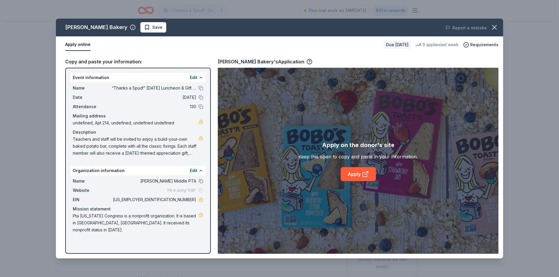
click at [126, 22] on div "Bobo's Bakery Save Report a mistake" at bounding box center [279, 28] width 447 height 18
click at [144, 27] on span "Save" at bounding box center [153, 27] width 18 height 7
click at [132, 28] on html "“Thanks a Spud!” Thanksgiving Luncheon & Gift Giveaway Plus trial ends on 1AM, …" at bounding box center [279, 138] width 559 height 277
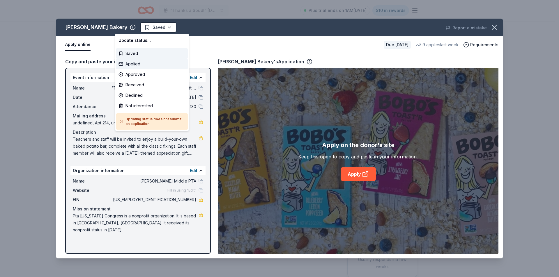
click at [132, 65] on div "Applied" at bounding box center [152, 64] width 72 height 10
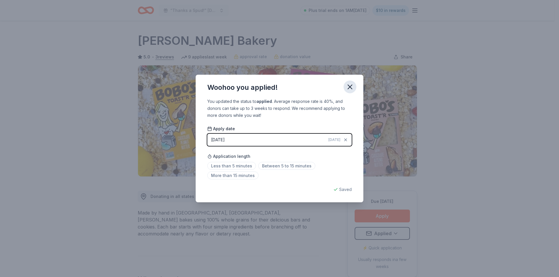
click at [349, 87] on icon "button" at bounding box center [350, 87] width 8 height 8
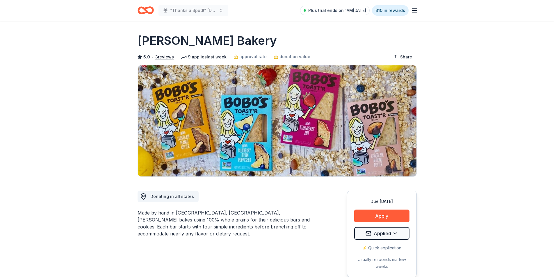
click at [416, 10] on line "button" at bounding box center [414, 10] width 5 height 0
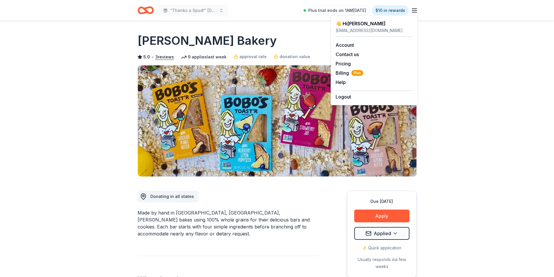
click at [136, 9] on div "“Thanks a Spud!” Thanksgiving Luncheon & Gift Giveaway Plus trial ends on 1AM, …" at bounding box center [277, 10] width 298 height 21
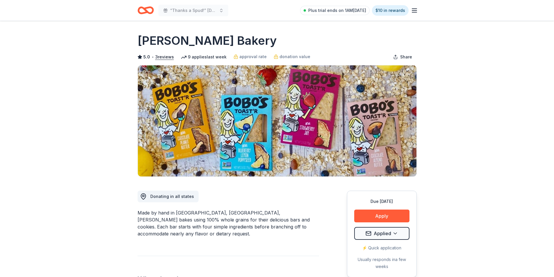
click at [141, 10] on icon "Home" at bounding box center [146, 10] width 16 height 14
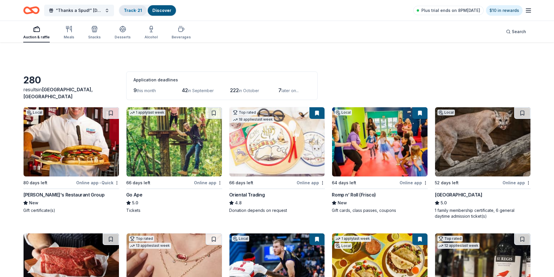
scroll to position [701, 0]
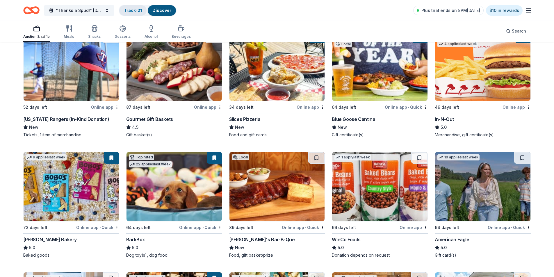
click at [128, 10] on link "Track · 21" at bounding box center [133, 10] width 18 height 5
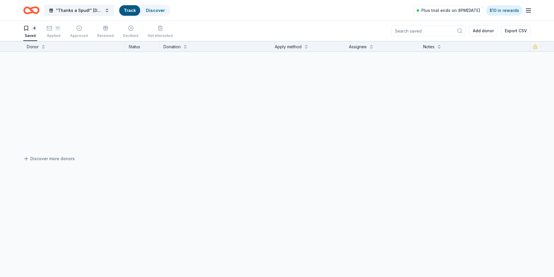
scroll to position [0, 0]
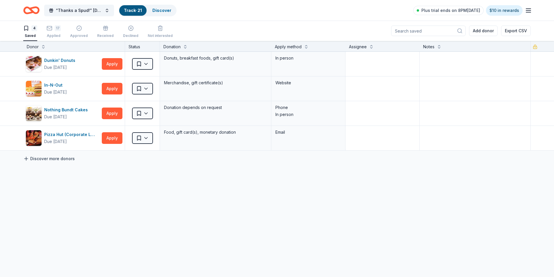
click at [45, 159] on link "Discover more donors" at bounding box center [49, 158] width 52 height 7
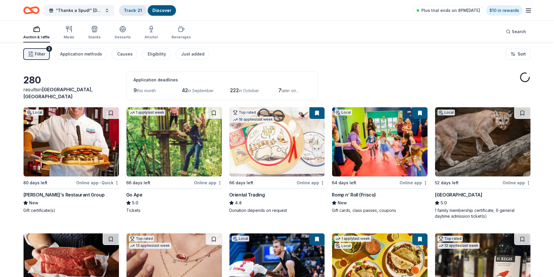
click at [135, 12] on link "Track · 21" at bounding box center [133, 10] width 18 height 5
click at [138, 8] on link "Track · 21" at bounding box center [133, 10] width 18 height 5
click at [163, 11] on link "Discover" at bounding box center [161, 10] width 19 height 5
click at [143, 8] on div "Track · 21" at bounding box center [132, 10] width 27 height 10
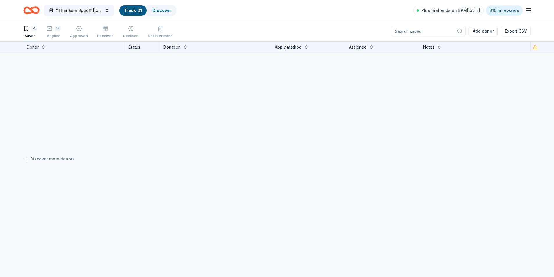
scroll to position [0, 0]
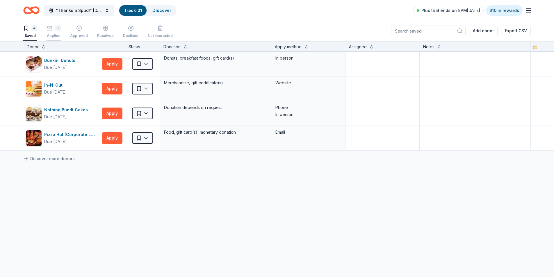
click at [54, 32] on div "17 Applied" at bounding box center [54, 31] width 14 height 13
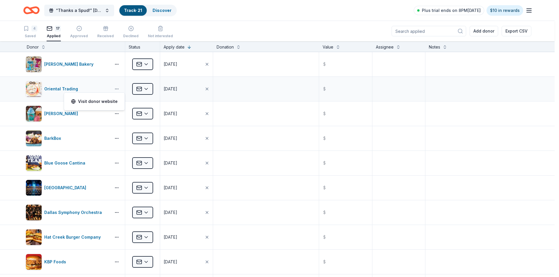
click at [117, 88] on html "“Thanks a Spud!” Thanksgiving Luncheon & Gift Giveaway Track · 21 Discover Plus…" at bounding box center [279, 138] width 559 height 277
click at [245, 94] on html "“Thanks a Spud!” Thanksgiving Luncheon & Gift Giveaway Track · 21 Discover Plus…" at bounding box center [279, 138] width 559 height 277
click at [229, 87] on textarea at bounding box center [266, 88] width 104 height 23
type textarea "2"
type textarea "Gift card"
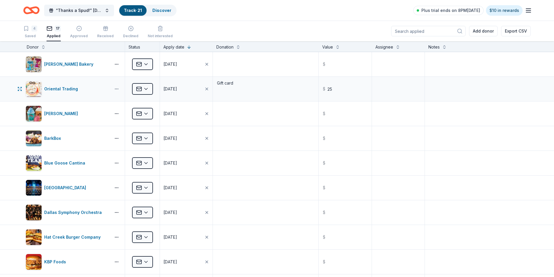
type input "25.00"
click at [115, 88] on html "“Thanks a Spud!” Thanksgiving Luncheon & Gift Giveaway Track · 21 Discover Plus…" at bounding box center [279, 138] width 559 height 277
click at [148, 90] on html "“Thanks a Spud!” Thanksgiving Luncheon & Gift Giveaway Track · 21 Discover Plus…" at bounding box center [279, 138] width 559 height 277
click at [146, 90] on html "“Thanks a Spud!” Thanksgiving Luncheon & Gift Giveaway Track · 21 Discover Plus…" at bounding box center [277, 138] width 554 height 277
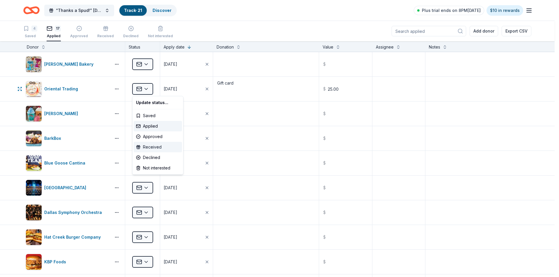
click at [155, 146] on div "Received" at bounding box center [158, 147] width 48 height 10
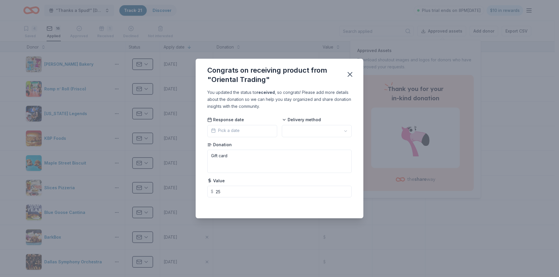
click at [238, 134] on span "Pick a date" at bounding box center [225, 130] width 29 height 7
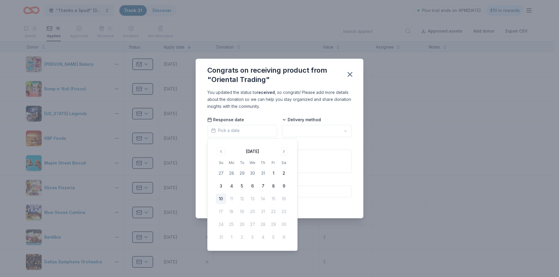
click at [224, 199] on button "10" at bounding box center [221, 199] width 10 height 10
click at [301, 133] on html "“Thanks a Spud!” Thanksgiving Luncheon & Gift Giveaway Track · 21 Discover Plus…" at bounding box center [279, 138] width 559 height 277
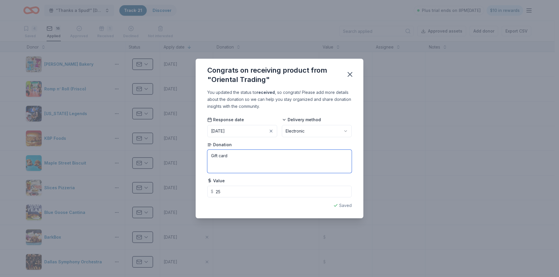
click at [238, 157] on textarea "Gift card" at bounding box center [279, 161] width 144 height 23
click at [347, 77] on icon "button" at bounding box center [350, 74] width 8 height 8
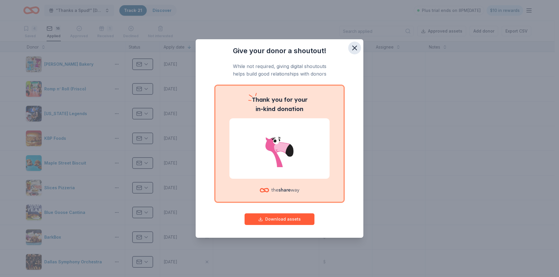
click at [354, 50] on icon "button" at bounding box center [354, 48] width 8 height 8
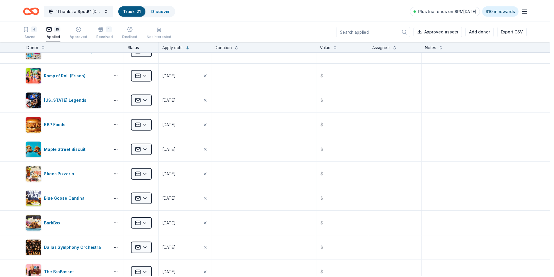
scroll to position [29, 0]
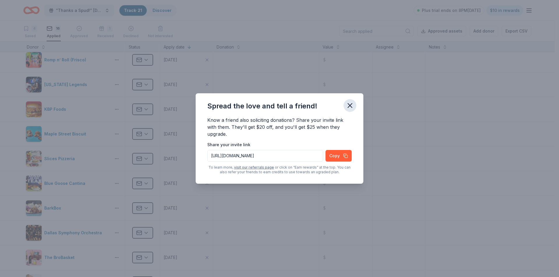
click at [354, 106] on icon "button" at bounding box center [350, 106] width 8 height 8
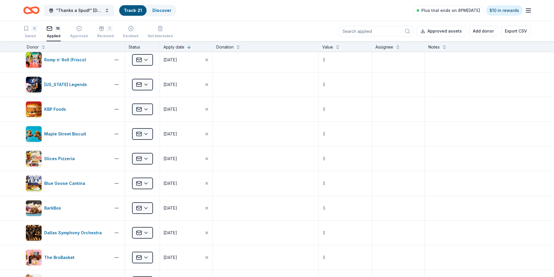
click at [38, 9] on icon "Home" at bounding box center [34, 10] width 9 height 6
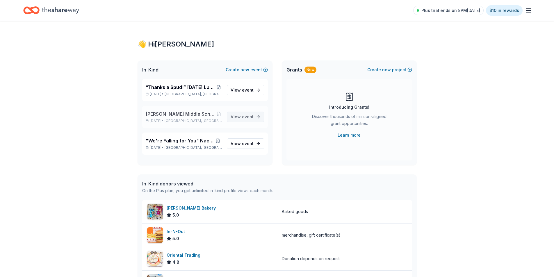
click at [245, 120] on span "View event" at bounding box center [242, 116] width 23 height 7
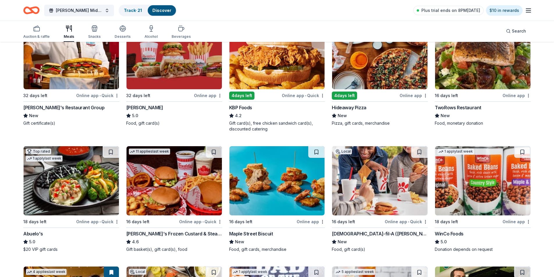
scroll to position [116, 0]
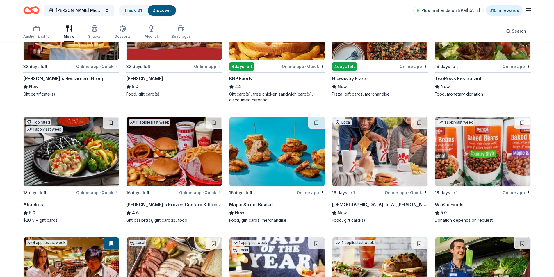
click at [382, 152] on img at bounding box center [379, 151] width 95 height 69
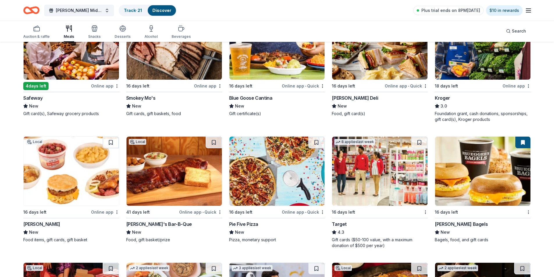
scroll to position [378, 0]
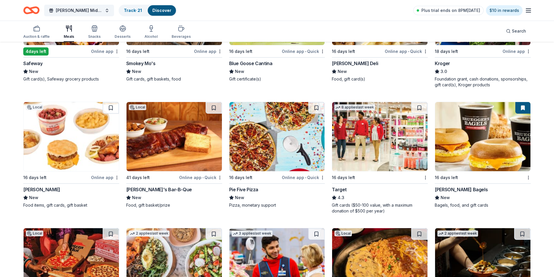
click at [81, 142] on img at bounding box center [71, 136] width 95 height 69
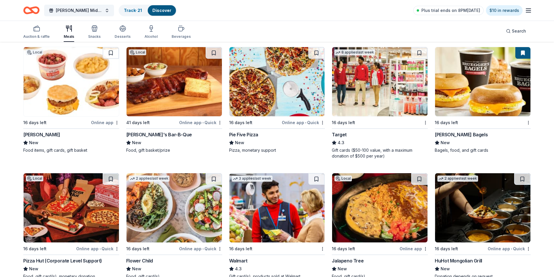
scroll to position [437, 0]
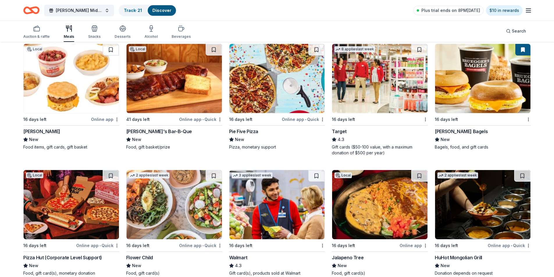
click at [275, 80] on img at bounding box center [277, 78] width 95 height 69
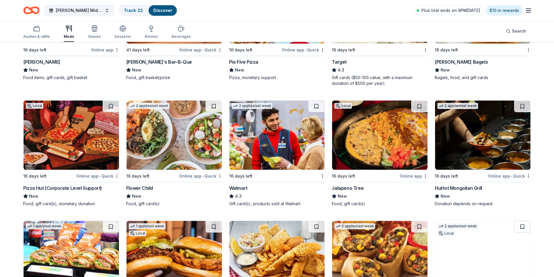
scroll to position [524, 0]
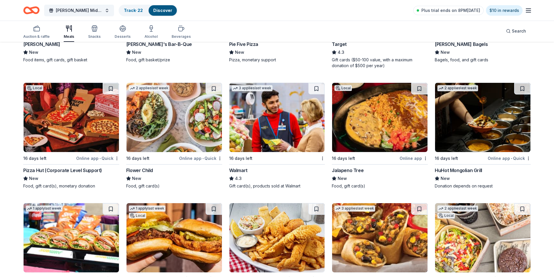
click at [95, 118] on img at bounding box center [71, 117] width 95 height 69
click at [483, 113] on img at bounding box center [482, 117] width 95 height 69
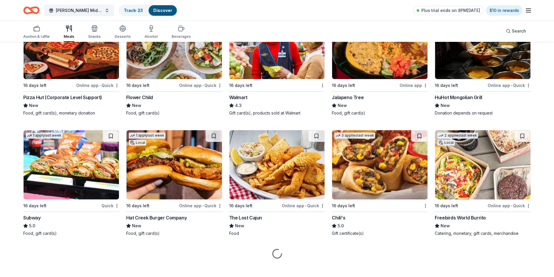
scroll to position [603, 0]
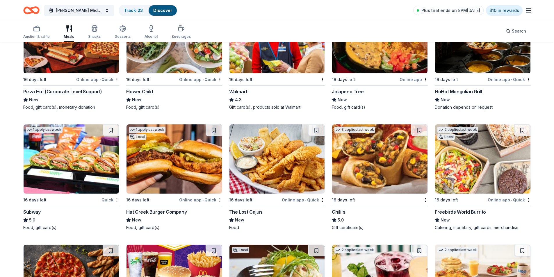
click at [354, 147] on img at bounding box center [379, 159] width 95 height 69
click at [62, 170] on img at bounding box center [71, 159] width 95 height 69
click at [282, 162] on img at bounding box center [277, 159] width 95 height 69
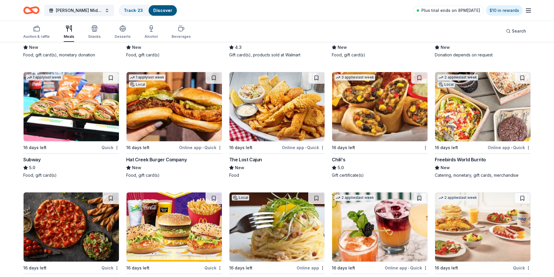
scroll to position [661, 0]
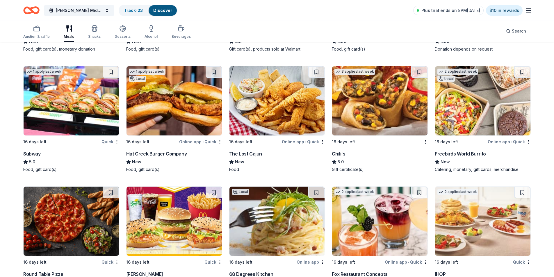
click at [482, 108] on img at bounding box center [482, 100] width 95 height 69
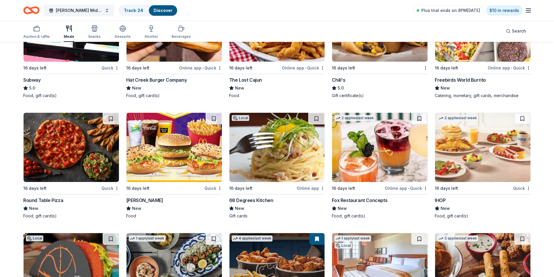
scroll to position [748, 0]
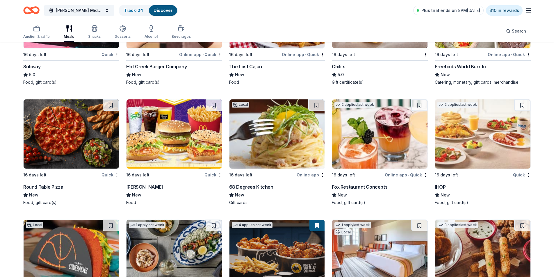
click at [159, 141] on img at bounding box center [174, 134] width 95 height 69
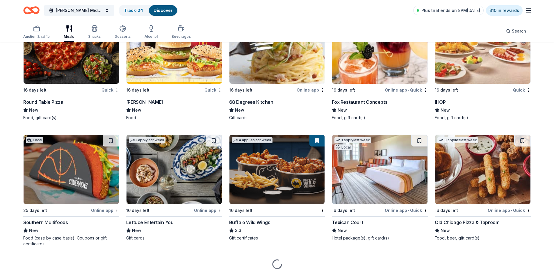
scroll to position [836, 0]
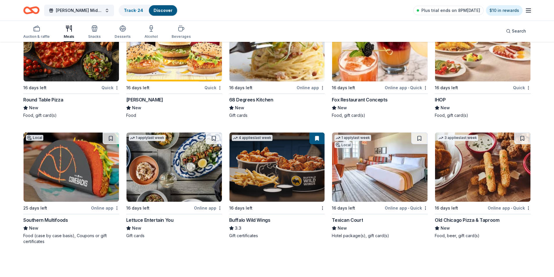
click at [511, 62] on img at bounding box center [482, 46] width 95 height 69
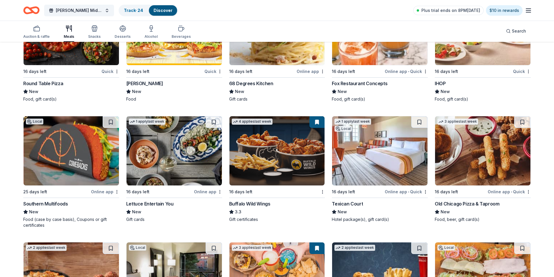
scroll to position [894, 0]
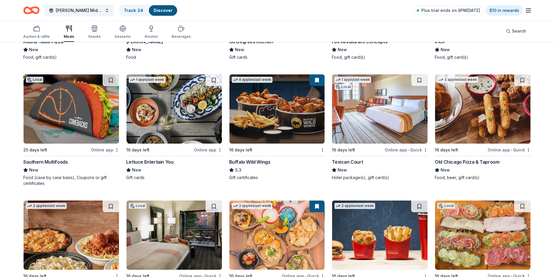
click at [369, 110] on img at bounding box center [379, 109] width 95 height 69
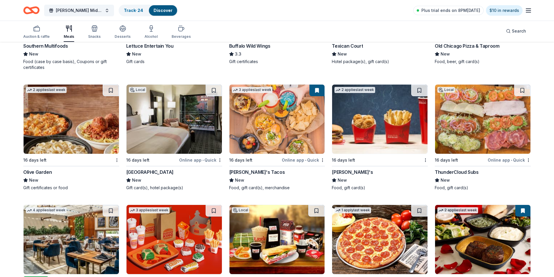
scroll to position [1010, 0]
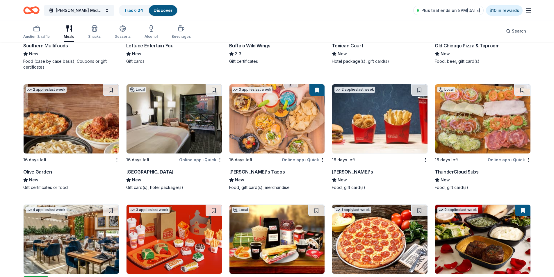
click at [348, 110] on img at bounding box center [379, 118] width 95 height 69
click at [44, 113] on img at bounding box center [71, 118] width 95 height 69
click at [272, 112] on img at bounding box center [277, 118] width 95 height 69
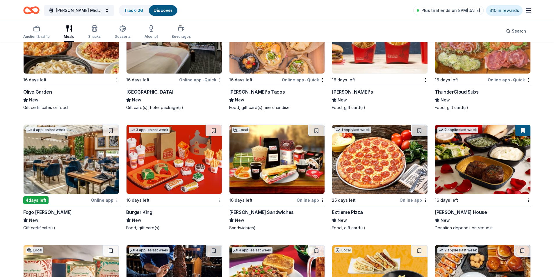
scroll to position [1090, 0]
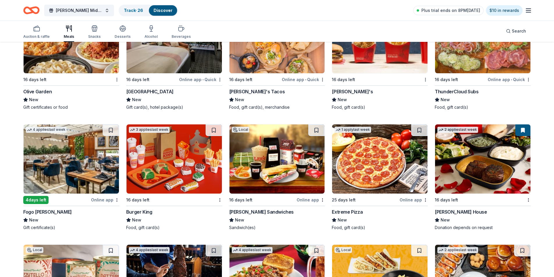
click at [47, 166] on img at bounding box center [71, 159] width 95 height 69
click at [83, 8] on span "[PERSON_NAME] Middle School Student PTA Meetings" at bounding box center [79, 10] width 47 height 7
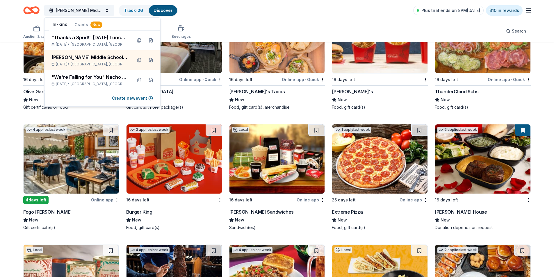
click at [226, 13] on div "Bowman Middle School Student PTA Meetings Track · 26 Discover Plus trial ends o…" at bounding box center [277, 10] width 508 height 14
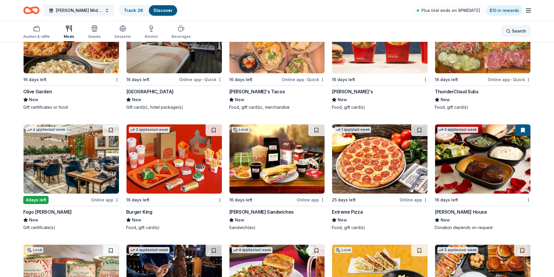
click at [523, 30] on span "Search" at bounding box center [519, 31] width 14 height 7
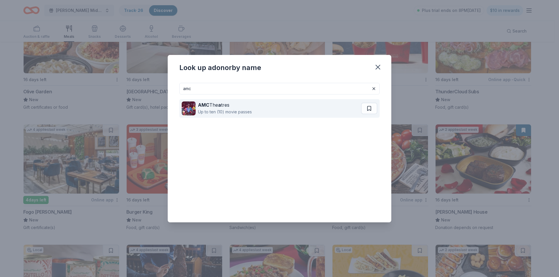
type input "amc"
click at [234, 112] on div "Up to ten (10) movie passes" at bounding box center [225, 112] width 54 height 7
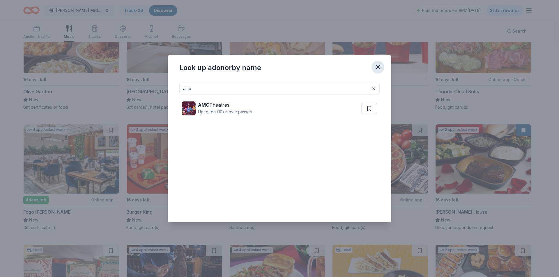
click at [377, 66] on icon "button" at bounding box center [378, 67] width 4 height 4
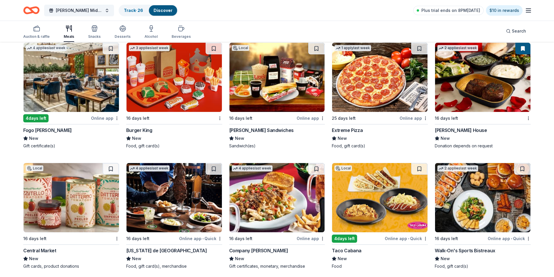
scroll to position [1207, 0]
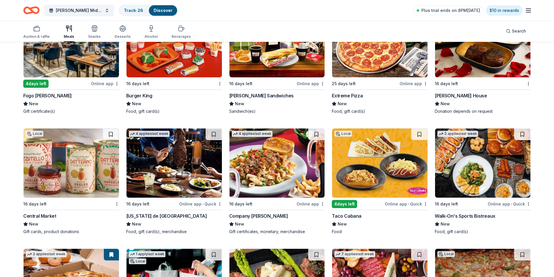
click at [78, 172] on img at bounding box center [71, 163] width 95 height 69
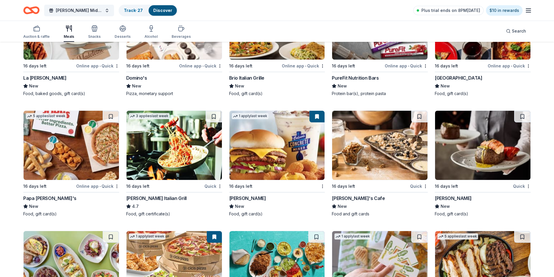
scroll to position [1695, 0]
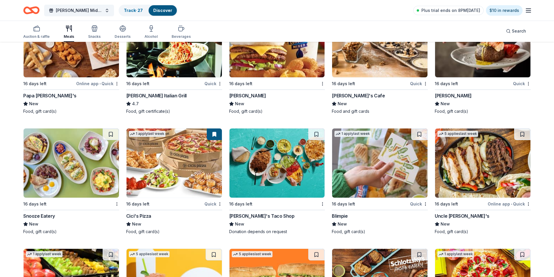
click at [166, 61] on img at bounding box center [174, 42] width 95 height 69
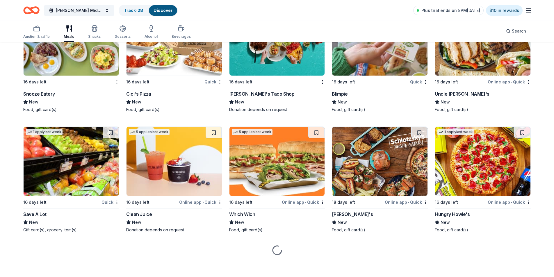
scroll to position [1819, 0]
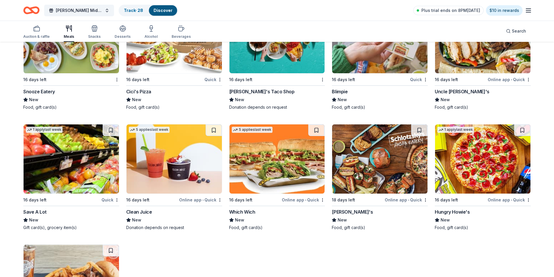
click at [384, 152] on img at bounding box center [379, 159] width 95 height 69
click at [388, 161] on img at bounding box center [379, 159] width 95 height 69
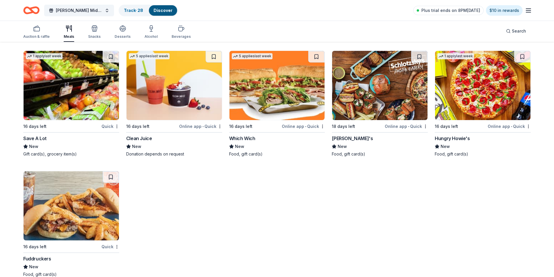
scroll to position [1905, 0]
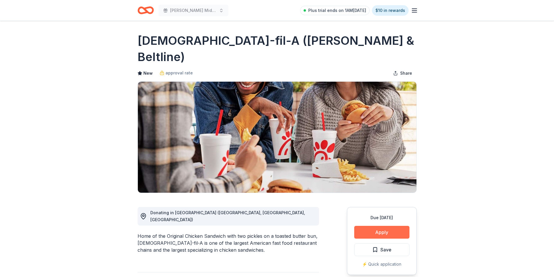
click at [380, 226] on button "Apply" at bounding box center [381, 232] width 55 height 13
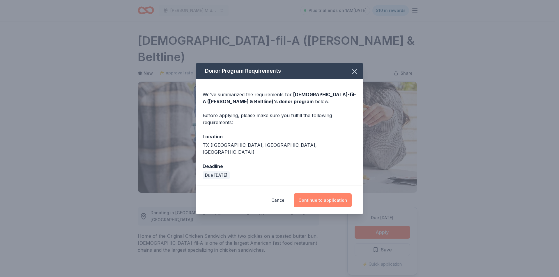
click at [338, 194] on button "Continue to application" at bounding box center [323, 201] width 58 height 14
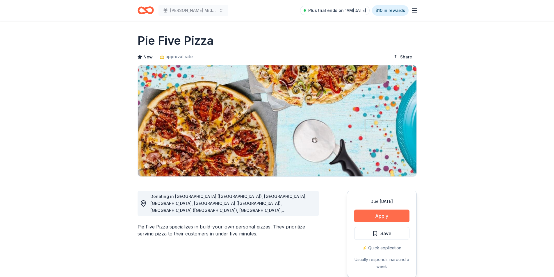
click at [380, 215] on button "Apply" at bounding box center [381, 216] width 55 height 13
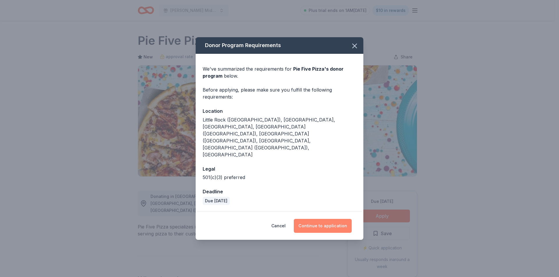
click at [341, 219] on button "Continue to application" at bounding box center [323, 226] width 58 height 14
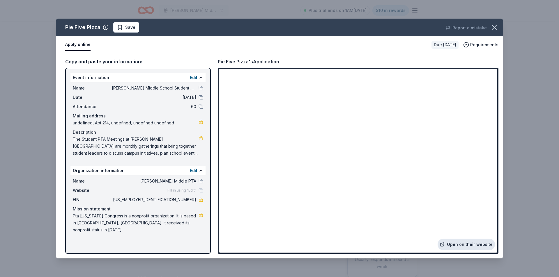
click at [478, 246] on link "Open on their website" at bounding box center [465, 245] width 57 height 12
click at [134, 28] on span "Save" at bounding box center [130, 27] width 10 height 7
click at [139, 29] on html "Bowman Middle School Student PTA Meetings Plus trial ends on 1AM, 8/13 $10 in r…" at bounding box center [279, 138] width 559 height 277
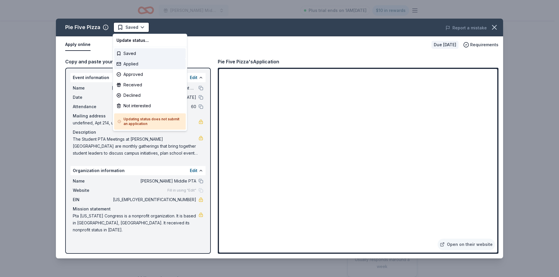
click at [134, 62] on div "Applied" at bounding box center [150, 64] width 72 height 10
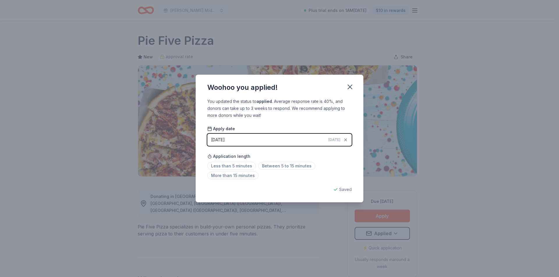
drag, startPoint x: 349, startPoint y: 86, endPoint x: 280, endPoint y: 43, distance: 81.0
click at [348, 86] on icon "button" at bounding box center [350, 87] width 4 height 4
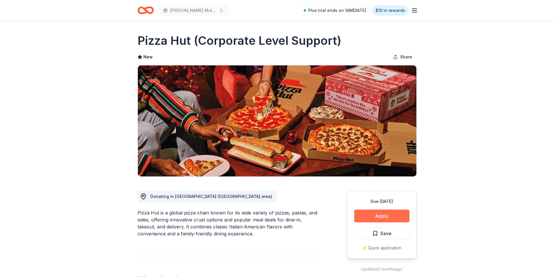
click at [374, 219] on button "Apply" at bounding box center [381, 216] width 55 height 13
click at [381, 215] on button "Apply" at bounding box center [381, 216] width 55 height 13
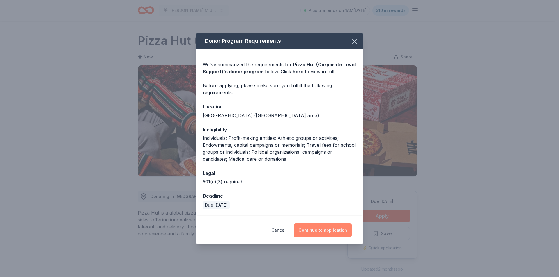
click at [324, 231] on button "Continue to application" at bounding box center [323, 231] width 58 height 14
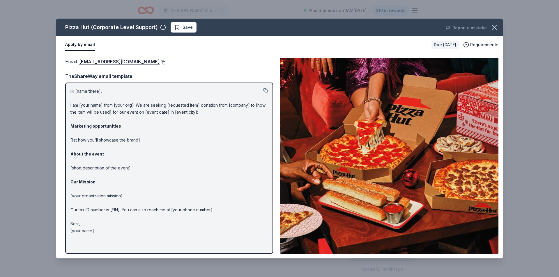
click at [159, 63] on button at bounding box center [162, 62] width 6 height 5
click at [191, 24] on button "Save" at bounding box center [184, 27] width 26 height 10
click at [196, 27] on html "Bowman Middle School Student PTA Meetings Plus trial ends on 1AM, 8/13 $10 in r…" at bounding box center [279, 138] width 559 height 277
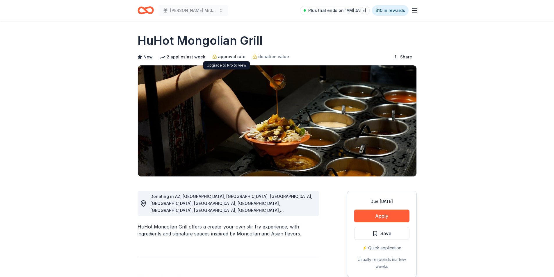
click at [213, 56] on div "approval rate" at bounding box center [228, 56] width 33 height 7
click at [383, 213] on button "Apply" at bounding box center [381, 216] width 55 height 13
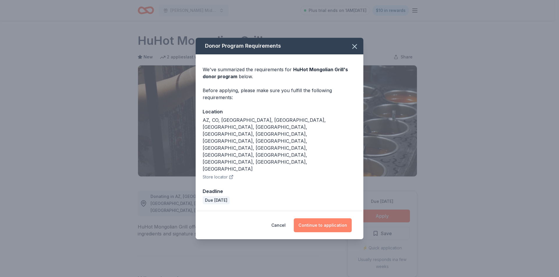
click at [341, 219] on button "Continue to application" at bounding box center [323, 226] width 58 height 14
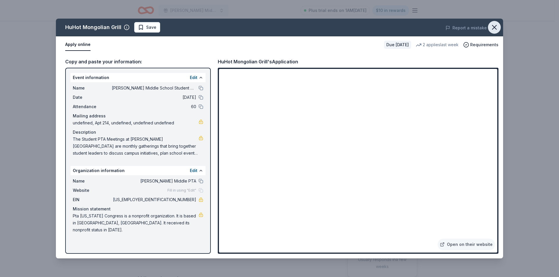
click at [496, 28] on icon "button" at bounding box center [494, 27] width 8 height 8
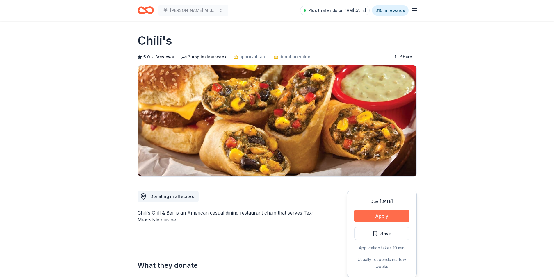
click at [383, 214] on button "Apply" at bounding box center [381, 216] width 55 height 13
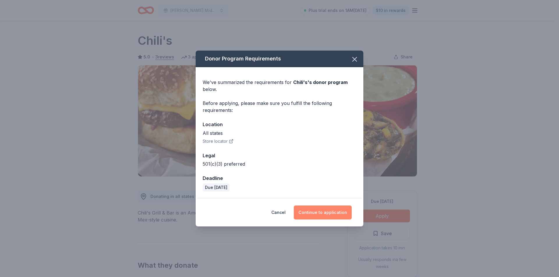
click at [317, 212] on button "Continue to application" at bounding box center [323, 213] width 58 height 14
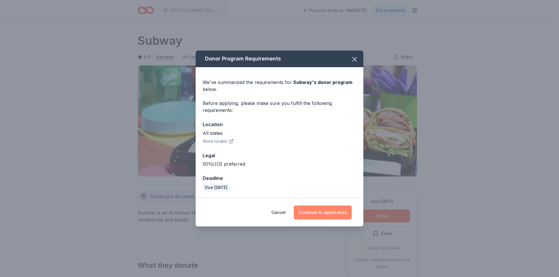
click at [322, 214] on button "Continue to application" at bounding box center [323, 213] width 58 height 14
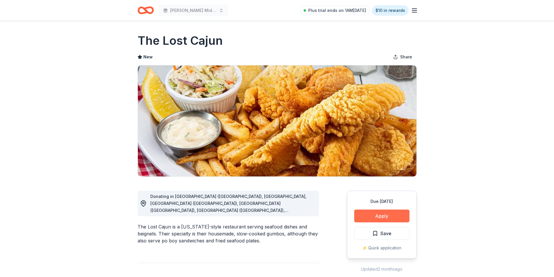
click at [367, 215] on button "Apply" at bounding box center [381, 216] width 55 height 13
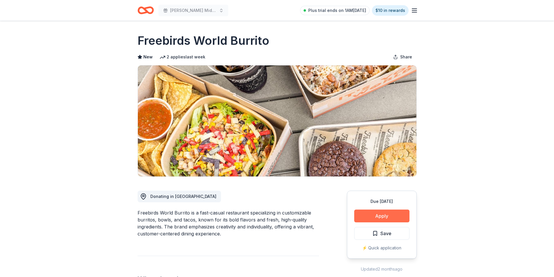
click at [377, 217] on button "Apply" at bounding box center [381, 216] width 55 height 13
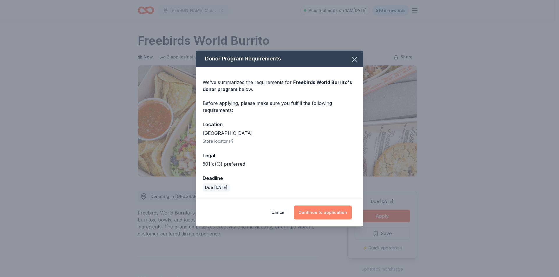
click at [320, 213] on button "Continue to application" at bounding box center [323, 213] width 58 height 14
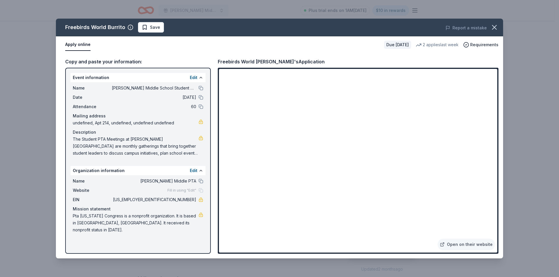
click at [196, 176] on div "Name Bowman Middle PTA Website Fill in using "Edit" EIN 75-2261936 Mission stat…" at bounding box center [137, 205] width 135 height 61
click at [150, 29] on span "Save" at bounding box center [155, 27] width 10 height 7
click at [150, 29] on div "Freebirds World Burrito Save" at bounding box center [190, 27] width 268 height 10
click at [151, 27] on html "Bowman Middle School Student PTA Meetings Plus trial ends on 1AM, 8/13 $10 in r…" at bounding box center [279, 138] width 559 height 277
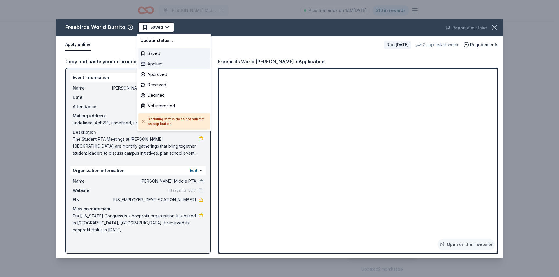
click at [155, 65] on div "Applied" at bounding box center [174, 64] width 72 height 10
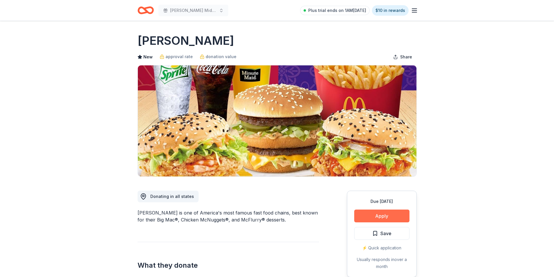
click at [371, 220] on button "Apply" at bounding box center [381, 216] width 55 height 13
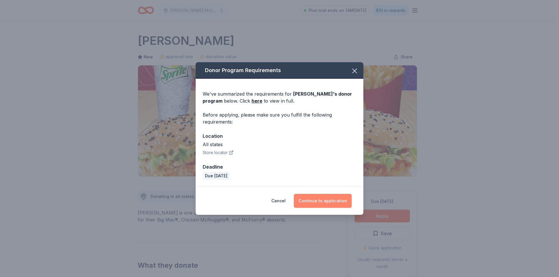
click at [328, 196] on button "Continue to application" at bounding box center [323, 201] width 58 height 14
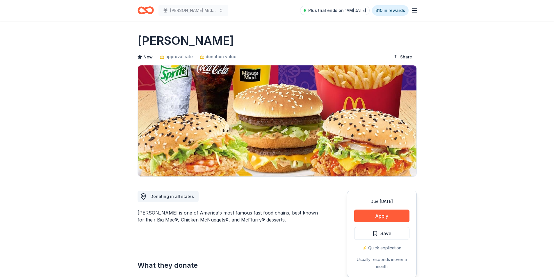
click at [328, 196] on button "Continue to application" at bounding box center [318, 197] width 55 height 13
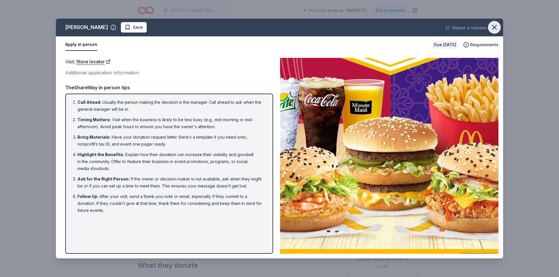
click at [500, 27] on button "button" at bounding box center [494, 27] width 13 height 13
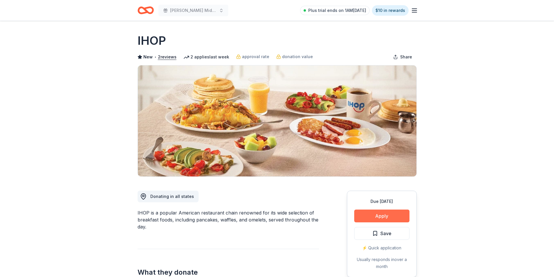
click at [371, 213] on button "Apply" at bounding box center [381, 216] width 55 height 13
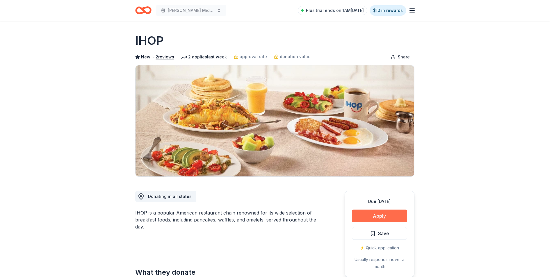
click at [371, 213] on div "Donor Program Requirements We've summarized the requirements for IHOP 's donor …" at bounding box center [277, 138] width 554 height 277
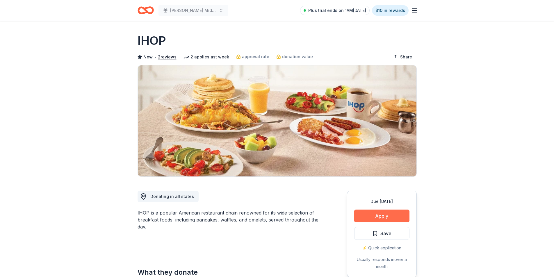
click at [389, 217] on button "Apply" at bounding box center [381, 216] width 55 height 13
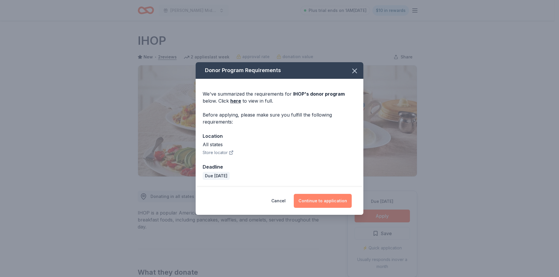
click at [316, 203] on button "Continue to application" at bounding box center [323, 201] width 58 height 14
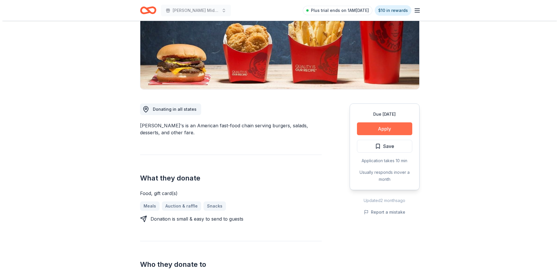
scroll to position [87, 0]
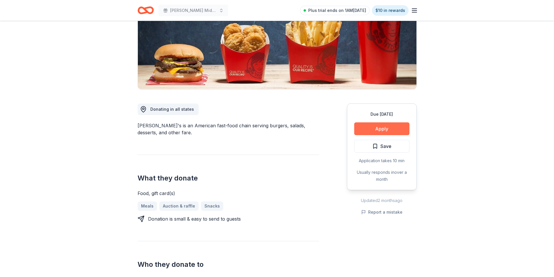
click at [384, 132] on button "Apply" at bounding box center [381, 129] width 55 height 13
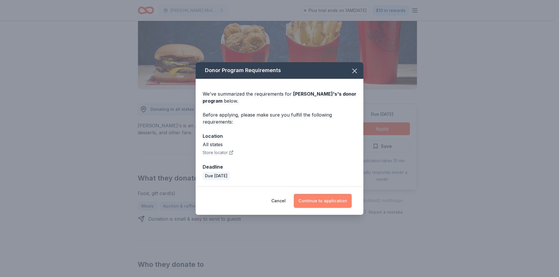
click at [330, 204] on button "Continue to application" at bounding box center [323, 201] width 58 height 14
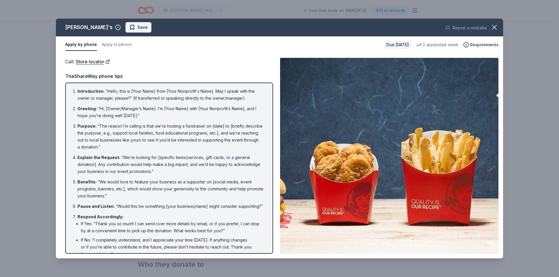
click at [137, 26] on span "Save" at bounding box center [142, 27] width 10 height 7
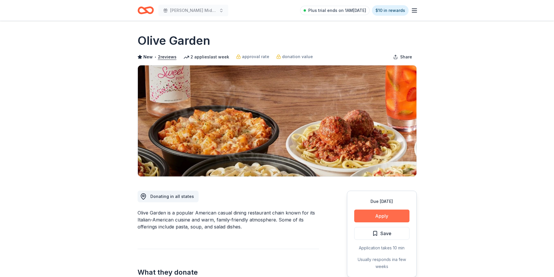
click at [386, 214] on button "Apply" at bounding box center [381, 216] width 55 height 13
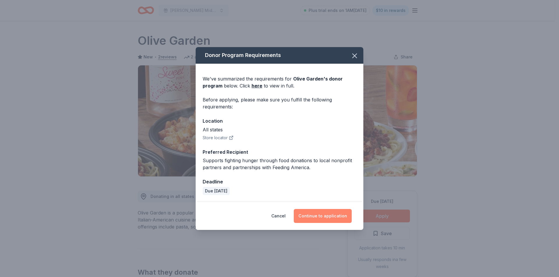
click at [311, 218] on button "Continue to application" at bounding box center [323, 216] width 58 height 14
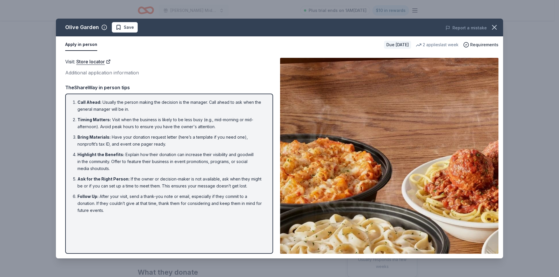
click at [127, 26] on span "Save" at bounding box center [129, 27] width 10 height 7
click at [127, 26] on div "Olive Garden Save" at bounding box center [190, 27] width 268 height 10
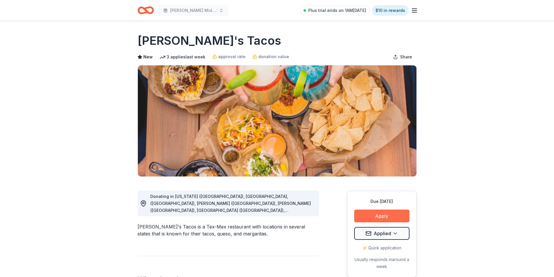
click at [385, 221] on button "Apply" at bounding box center [381, 216] width 55 height 13
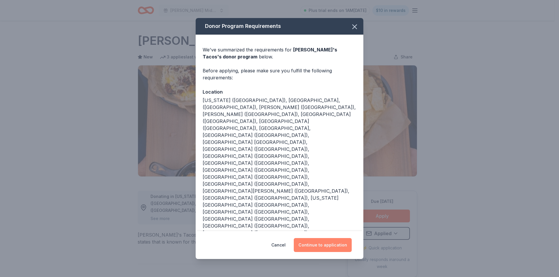
click at [315, 238] on button "Continue to application" at bounding box center [323, 245] width 58 height 14
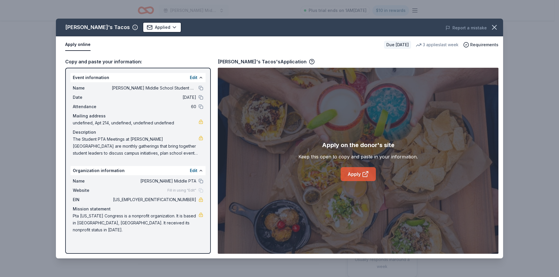
click at [356, 176] on link "Apply" at bounding box center [357, 174] width 35 height 14
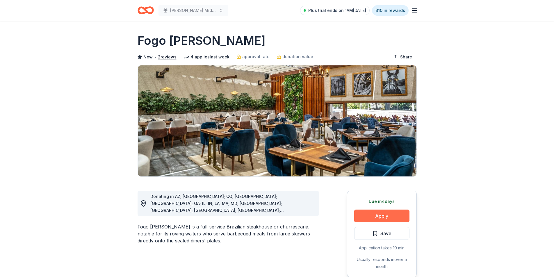
click at [379, 215] on button "Apply" at bounding box center [381, 216] width 55 height 13
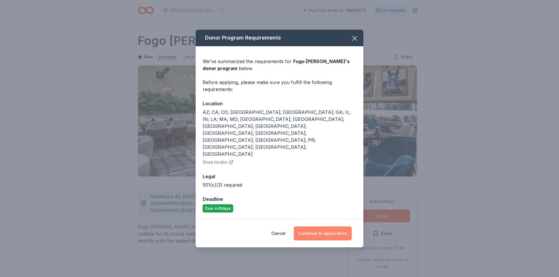
click at [334, 227] on button "Continue to application" at bounding box center [323, 234] width 58 height 14
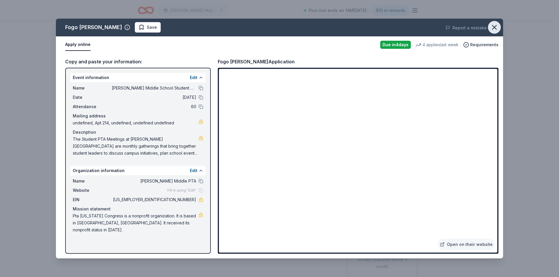
click at [493, 27] on icon "button" at bounding box center [494, 27] width 8 height 8
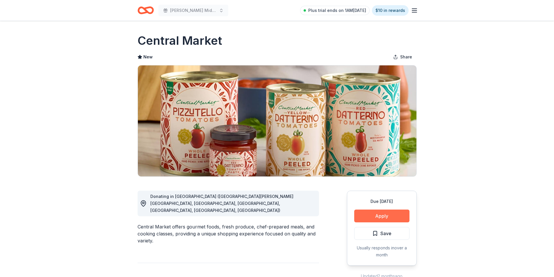
click at [374, 214] on button "Apply" at bounding box center [381, 216] width 55 height 13
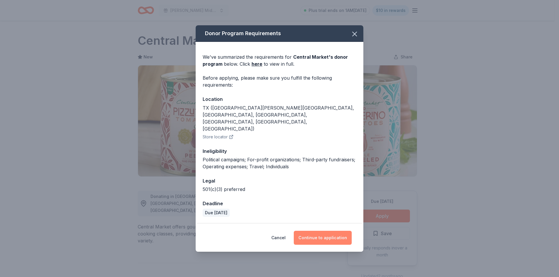
click at [318, 231] on button "Continue to application" at bounding box center [323, 238] width 58 height 14
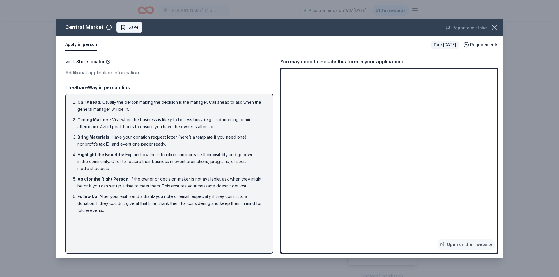
click at [124, 26] on span "Save" at bounding box center [129, 27] width 18 height 7
click at [493, 24] on icon "button" at bounding box center [494, 27] width 8 height 8
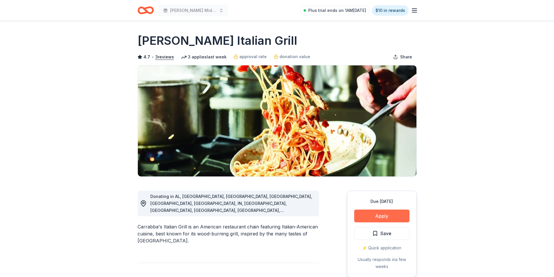
click at [389, 218] on button "Apply" at bounding box center [381, 216] width 55 height 13
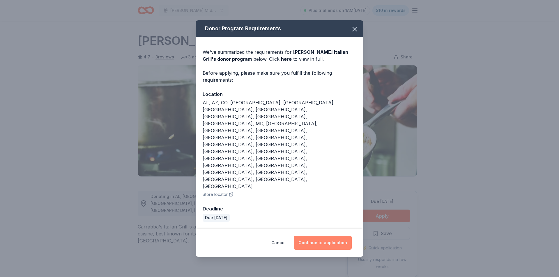
click at [312, 236] on button "Continue to application" at bounding box center [323, 243] width 58 height 14
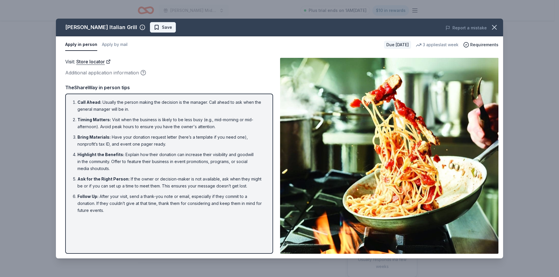
click at [162, 29] on span "Save" at bounding box center [167, 27] width 10 height 7
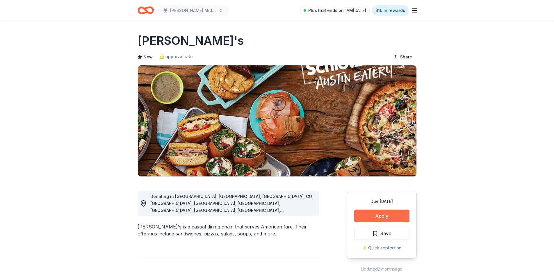
click at [386, 215] on button "Apply" at bounding box center [381, 216] width 55 height 13
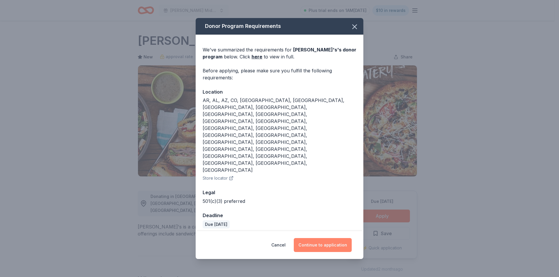
click at [317, 238] on button "Continue to application" at bounding box center [323, 245] width 58 height 14
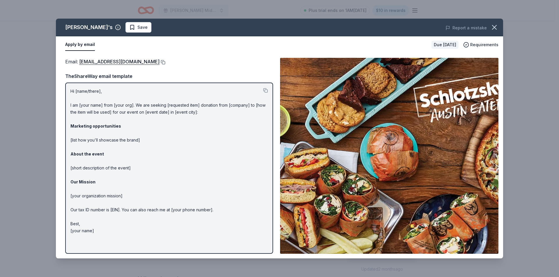
click at [162, 62] on button at bounding box center [162, 62] width 6 height 5
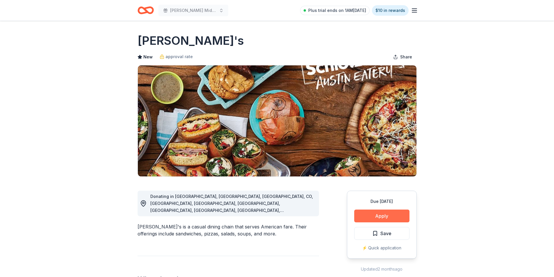
click at [388, 214] on button "Apply" at bounding box center [381, 216] width 55 height 13
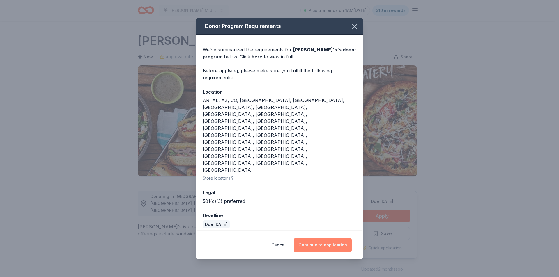
click at [312, 238] on button "Continue to application" at bounding box center [323, 245] width 58 height 14
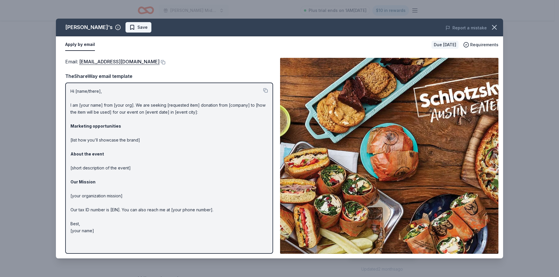
click at [137, 27] on span "Save" at bounding box center [142, 27] width 10 height 7
click at [123, 27] on div "[PERSON_NAME]'s Save" at bounding box center [190, 27] width 268 height 10
click at [136, 29] on html "[PERSON_NAME] Middle School Student PTA Meetings Plus trial ends on 1AM[DATE] $…" at bounding box center [279, 138] width 559 height 277
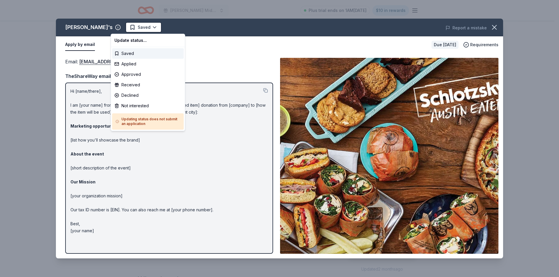
click at [137, 26] on html "[PERSON_NAME] Middle School Student PTA Meetings Plus trial ends on 1AM[DATE] $…" at bounding box center [279, 138] width 559 height 277
click at [137, 26] on button "Saved" at bounding box center [143, 27] width 36 height 10
